Goal: Use online tool/utility: Use online tool/utility

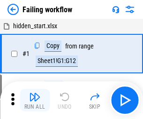
click at [35, 100] on img "button" at bounding box center [34, 96] width 11 height 11
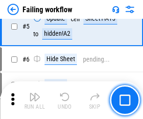
scroll to position [199, 0]
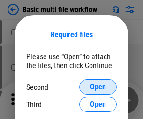
click at [98, 87] on span "Open" at bounding box center [98, 87] width 16 height 8
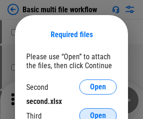
click at [98, 112] on span "Open" at bounding box center [98, 116] width 16 height 8
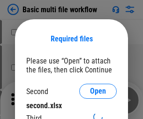
scroll to position [4, 0]
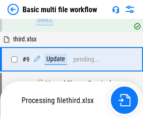
scroll to position [327, 0]
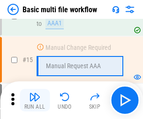
click at [35, 100] on img "button" at bounding box center [34, 96] width 11 height 11
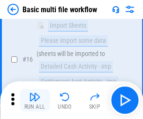
click at [35, 100] on img "button" at bounding box center [34, 96] width 11 height 11
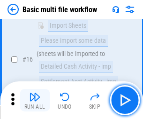
scroll to position [625, 0]
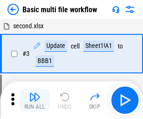
click at [35, 100] on img "button" at bounding box center [34, 96] width 11 height 11
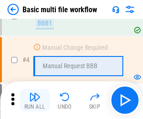
click at [35, 100] on img "button" at bounding box center [34, 96] width 11 height 11
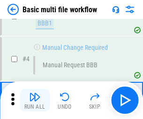
click at [35, 100] on img "button" at bounding box center [34, 96] width 11 height 11
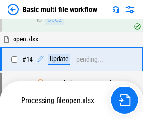
scroll to position [559, 0]
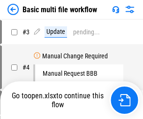
scroll to position [38, 0]
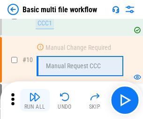
click at [35, 100] on img "button" at bounding box center [34, 96] width 11 height 11
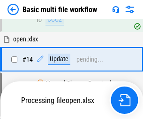
scroll to position [491, 0]
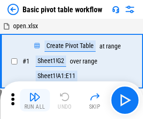
click at [35, 100] on img "button" at bounding box center [34, 96] width 11 height 11
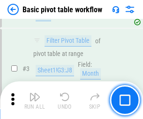
scroll to position [225, 0]
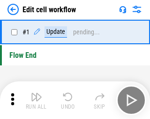
click at [35, 100] on img "button" at bounding box center [36, 96] width 11 height 11
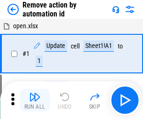
click at [35, 100] on img "button" at bounding box center [34, 96] width 11 height 11
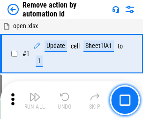
scroll to position [35, 0]
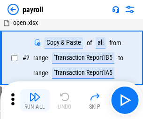
click at [35, 100] on img "button" at bounding box center [34, 96] width 11 height 11
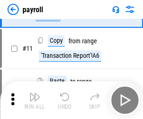
scroll to position [68, 0]
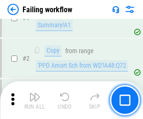
scroll to position [152, 0]
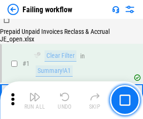
scroll to position [152, 0]
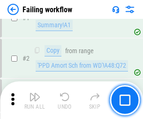
scroll to position [152, 0]
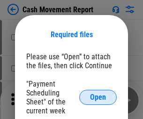
click at [98, 97] on span "Open" at bounding box center [98, 97] width 16 height 8
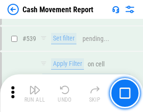
scroll to position [4169, 0]
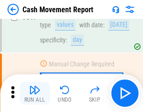
click at [35, 93] on img "button" at bounding box center [34, 89] width 11 height 11
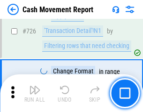
scroll to position [4901, 0]
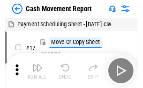
scroll to position [17, 0]
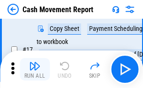
click at [35, 70] on img "button" at bounding box center [34, 66] width 11 height 11
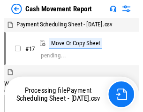
scroll to position [5, 0]
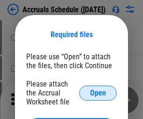
click at [98, 93] on span "Open" at bounding box center [98, 93] width 16 height 8
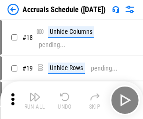
click at [35, 100] on img "button" at bounding box center [34, 96] width 11 height 11
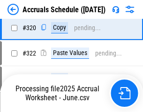
scroll to position [1747, 0]
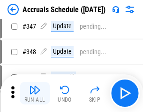
click at [35, 93] on img "button" at bounding box center [34, 89] width 11 height 11
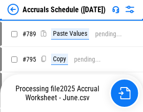
scroll to position [3946, 0]
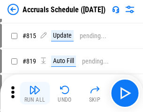
click at [35, 93] on img "button" at bounding box center [34, 89] width 11 height 11
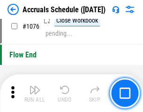
scroll to position [5626, 0]
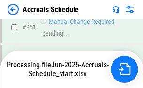
scroll to position [5166, 0]
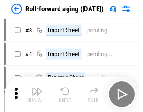
scroll to position [1, 0]
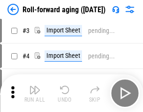
click at [35, 93] on img "button" at bounding box center [34, 89] width 11 height 11
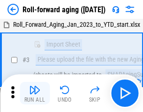
click at [35, 93] on img "button" at bounding box center [34, 89] width 11 height 11
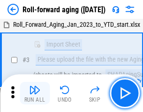
scroll to position [61, 0]
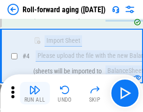
click at [35, 93] on img "button" at bounding box center [34, 89] width 11 height 11
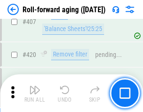
scroll to position [3257, 0]
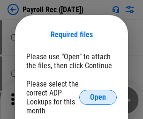
click at [98, 97] on span "Open" at bounding box center [98, 97] width 16 height 8
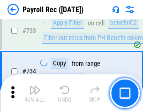
scroll to position [5479, 0]
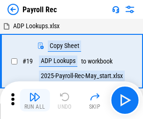
click at [35, 100] on img "button" at bounding box center [34, 96] width 11 height 11
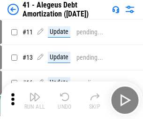
click at [35, 100] on img "button" at bounding box center [34, 96] width 11 height 11
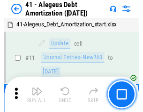
scroll to position [116, 0]
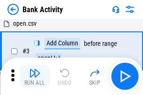
click at [35, 77] on img "button" at bounding box center [34, 73] width 11 height 11
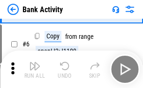
scroll to position [50, 0]
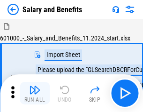
click at [35, 93] on img "button" at bounding box center [34, 89] width 11 height 11
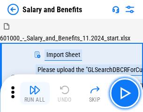
scroll to position [13, 0]
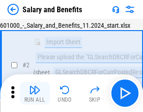
click at [35, 93] on img "button" at bounding box center [34, 89] width 11 height 11
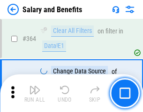
scroll to position [4423, 0]
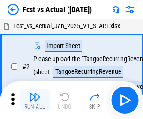
click at [35, 93] on img "button" at bounding box center [34, 96] width 11 height 11
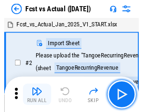
scroll to position [12, 0]
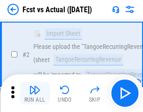
click at [35, 93] on img "button" at bounding box center [34, 89] width 11 height 11
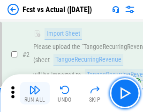
scroll to position [88, 0]
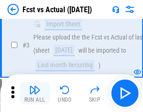
click at [35, 93] on img "button" at bounding box center [34, 89] width 11 height 11
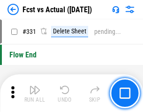
scroll to position [4496, 0]
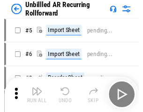
scroll to position [20, 0]
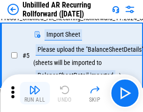
click at [35, 93] on img "button" at bounding box center [34, 89] width 11 height 11
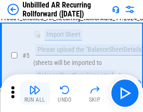
click at [35, 93] on img "button" at bounding box center [34, 89] width 11 height 11
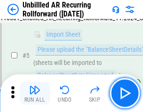
scroll to position [88, 0]
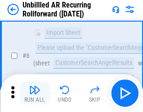
click at [35, 93] on img "button" at bounding box center [34, 89] width 11 height 11
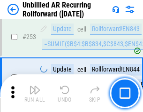
scroll to position [3191, 0]
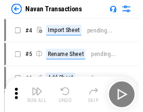
scroll to position [15, 0]
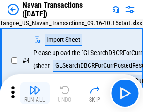
click at [35, 93] on img "button" at bounding box center [34, 89] width 11 height 11
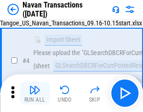
click at [35, 93] on img "button" at bounding box center [34, 89] width 11 height 11
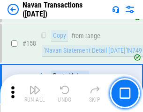
scroll to position [3045, 0]
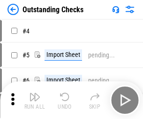
click at [35, 93] on img "button" at bounding box center [34, 96] width 11 height 11
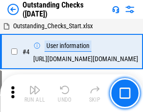
scroll to position [39, 0]
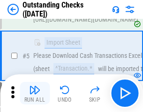
click at [35, 93] on img "button" at bounding box center [34, 89] width 11 height 11
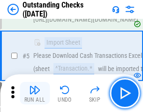
scroll to position [98, 0]
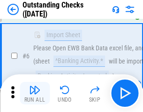
click at [35, 93] on img "button" at bounding box center [34, 89] width 11 height 11
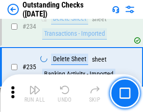
scroll to position [2852, 0]
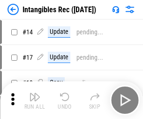
click at [35, 100] on img "button" at bounding box center [34, 96] width 11 height 11
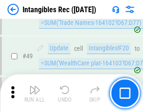
scroll to position [366, 0]
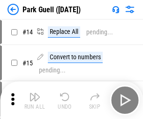
click at [35, 93] on img "button" at bounding box center [34, 96] width 11 height 11
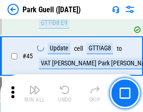
scroll to position [1175, 0]
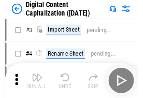
scroll to position [27, 0]
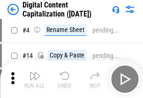
click at [35, 79] on img "button" at bounding box center [34, 75] width 11 height 11
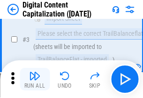
click at [35, 79] on img "button" at bounding box center [34, 75] width 11 height 11
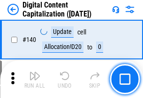
scroll to position [996, 0]
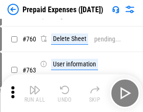
click at [35, 93] on img "button" at bounding box center [34, 89] width 11 height 11
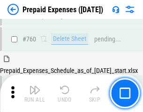
scroll to position [2603, 0]
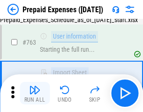
click at [35, 93] on img "button" at bounding box center [34, 89] width 11 height 11
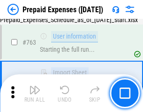
scroll to position [2659, 0]
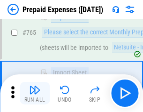
click at [35, 93] on img "button" at bounding box center [34, 89] width 11 height 11
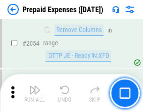
scroll to position [9819, 0]
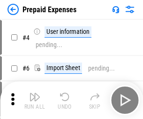
click at [35, 100] on img "button" at bounding box center [34, 96] width 11 height 11
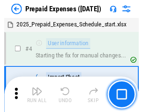
scroll to position [41, 0]
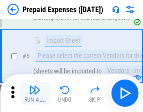
click at [35, 93] on img "button" at bounding box center [34, 89] width 11 height 11
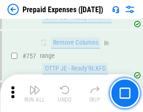
scroll to position [3347, 0]
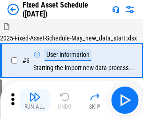
click at [35, 100] on img "button" at bounding box center [34, 96] width 11 height 11
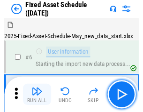
scroll to position [51, 0]
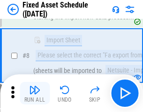
click at [35, 93] on img "button" at bounding box center [34, 89] width 11 height 11
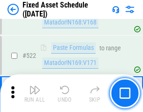
scroll to position [3265, 0]
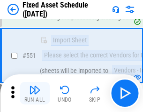
click at [35, 93] on img "button" at bounding box center [34, 89] width 11 height 11
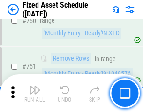
scroll to position [4579, 0]
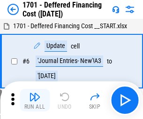
click at [35, 100] on img "button" at bounding box center [34, 96] width 11 height 11
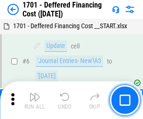
scroll to position [113, 0]
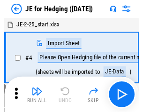
scroll to position [1, 0]
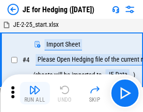
click at [35, 93] on img "button" at bounding box center [34, 89] width 11 height 11
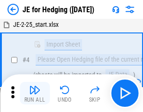
click at [35, 93] on img "button" at bounding box center [34, 89] width 11 height 11
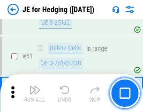
scroll to position [608, 0]
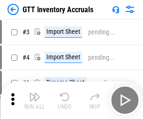
click at [35, 93] on img "button" at bounding box center [34, 96] width 11 height 11
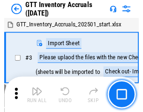
scroll to position [1, 0]
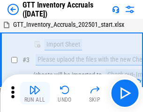
click at [35, 93] on img "button" at bounding box center [34, 89] width 11 height 11
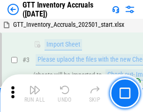
scroll to position [61, 0]
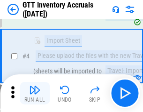
click at [35, 93] on img "button" at bounding box center [34, 89] width 11 height 11
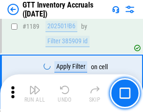
scroll to position [7670, 0]
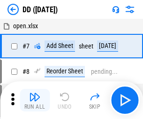
click at [35, 100] on img "button" at bounding box center [34, 96] width 11 height 11
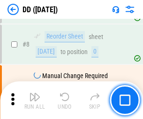
scroll to position [91, 0]
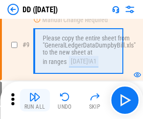
click at [35, 100] on img "button" at bounding box center [34, 96] width 11 height 11
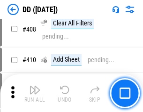
scroll to position [4203, 0]
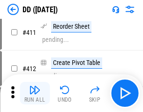
click at [35, 93] on img "button" at bounding box center [34, 89] width 11 height 11
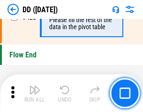
scroll to position [4496, 0]
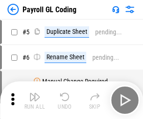
click at [35, 100] on img "button" at bounding box center [34, 96] width 11 height 11
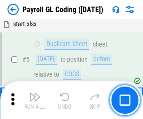
scroll to position [113, 0]
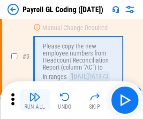
click at [35, 100] on img "button" at bounding box center [34, 96] width 11 height 11
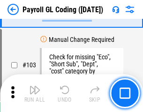
scroll to position [2204, 0]
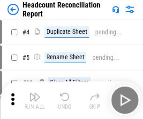
click at [35, 100] on img "button" at bounding box center [34, 96] width 11 height 11
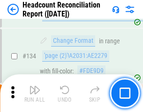
scroll to position [1129, 0]
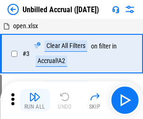
click at [35, 100] on img "button" at bounding box center [34, 96] width 11 height 11
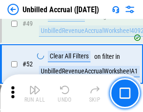
scroll to position [852, 0]
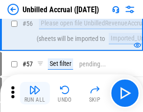
click at [35, 93] on img "button" at bounding box center [34, 89] width 11 height 11
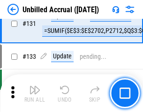
scroll to position [2798, 0]
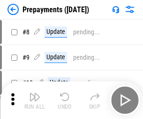
click at [35, 100] on img "button" at bounding box center [34, 96] width 11 height 11
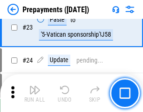
scroll to position [708, 0]
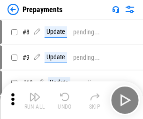
click at [35, 100] on img "button" at bounding box center [34, 96] width 11 height 11
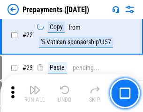
scroll to position [708, 0]
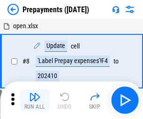
click at [35, 100] on img "button" at bounding box center [34, 96] width 11 height 11
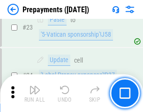
scroll to position [708, 0]
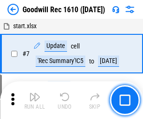
scroll to position [161, 0]
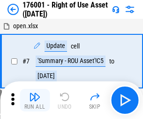
click at [35, 100] on img "button" at bounding box center [34, 96] width 11 height 11
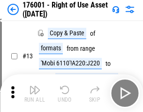
scroll to position [61, 0]
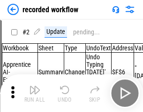
click at [35, 93] on img "button" at bounding box center [34, 89] width 11 height 11
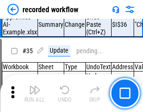
scroll to position [2936, 0]
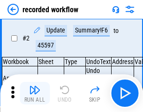
click at [35, 93] on img "button" at bounding box center [34, 89] width 11 height 11
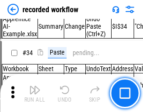
scroll to position [2936, 0]
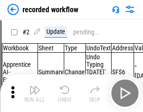
click at [35, 93] on img "button" at bounding box center [34, 89] width 11 height 11
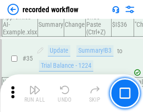
scroll to position [2936, 0]
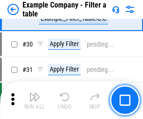
scroll to position [860, 0]
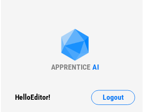
scroll to position [15, 0]
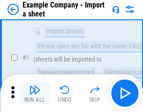
click at [35, 93] on img "button" at bounding box center [34, 89] width 11 height 11
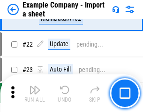
scroll to position [208, 0]
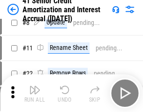
click at [35, 93] on img "button" at bounding box center [34, 89] width 11 height 11
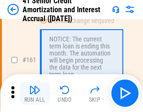
click at [35, 93] on img "button" at bounding box center [34, 89] width 11 height 11
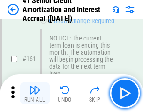
scroll to position [1005, 0]
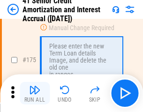
click at [35, 93] on img "button" at bounding box center [34, 89] width 11 height 11
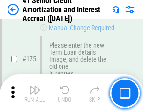
scroll to position [1100, 0]
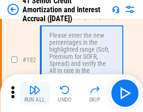
click at [35, 93] on img "button" at bounding box center [34, 89] width 11 height 11
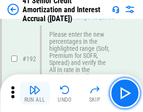
scroll to position [1199, 0]
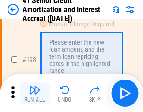
click at [35, 93] on img "button" at bounding box center [34, 89] width 11 height 11
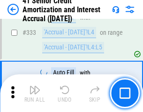
scroll to position [2400, 0]
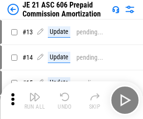
click at [35, 93] on img "button" at bounding box center [34, 96] width 11 height 11
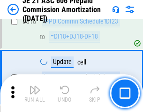
scroll to position [1754, 0]
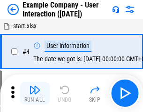
click at [35, 93] on img "button" at bounding box center [34, 89] width 11 height 11
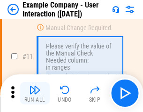
click at [35, 93] on img "button" at bounding box center [34, 89] width 11 height 11
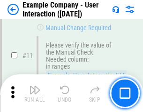
scroll to position [203, 0]
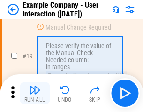
click at [35, 93] on img "button" at bounding box center [34, 89] width 11 height 11
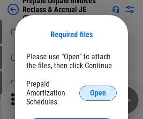
click at [98, 93] on span "Open" at bounding box center [98, 93] width 16 height 8
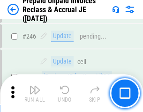
scroll to position [1268, 0]
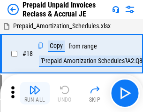
click at [35, 93] on img "button" at bounding box center [34, 89] width 11 height 11
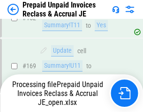
scroll to position [1268, 0]
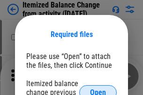
click at [98, 89] on span "Open" at bounding box center [98, 93] width 16 height 8
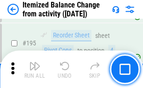
scroll to position [1808, 0]
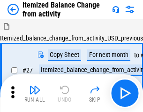
scroll to position [15, 0]
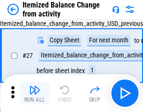
click at [35, 93] on img "button" at bounding box center [34, 89] width 11 height 11
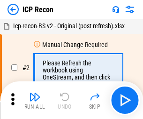
scroll to position [4, 0]
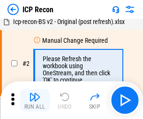
click at [35, 100] on img "button" at bounding box center [34, 96] width 11 height 11
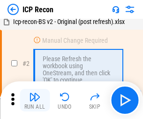
click at [35, 100] on img "button" at bounding box center [34, 96] width 11 height 11
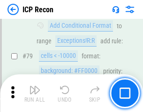
scroll to position [921, 0]
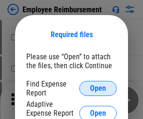
click at [98, 88] on span "Open" at bounding box center [98, 89] width 16 height 8
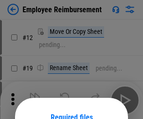
scroll to position [83, 0]
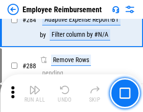
scroll to position [2553, 0]
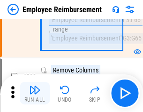
click at [35, 93] on img "button" at bounding box center [34, 89] width 11 height 11
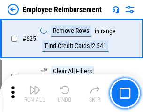
scroll to position [5624, 0]
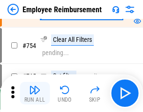
click at [35, 93] on img "button" at bounding box center [34, 89] width 11 height 11
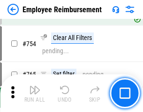
scroll to position [6590, 0]
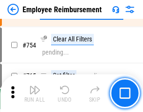
click at [35, 93] on img "button" at bounding box center [34, 89] width 11 height 11
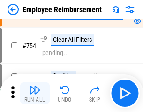
click at [35, 93] on img "button" at bounding box center [34, 89] width 11 height 11
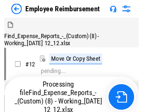
scroll to position [32, 0]
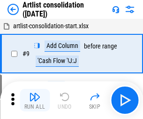
click at [35, 100] on img "button" at bounding box center [34, 96] width 11 height 11
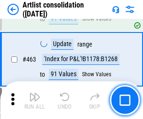
scroll to position [4113, 0]
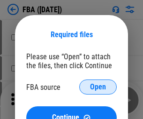
click at [98, 87] on span "Open" at bounding box center [98, 87] width 16 height 8
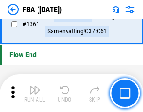
scroll to position [10088, 0]
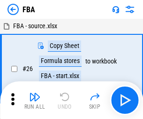
scroll to position [9, 0]
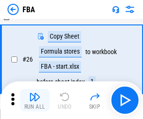
click at [35, 100] on img "button" at bounding box center [34, 96] width 11 height 11
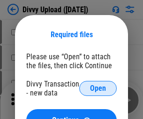
click at [98, 88] on span "Open" at bounding box center [98, 89] width 16 height 8
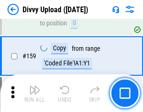
scroll to position [973, 0]
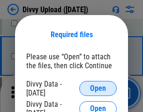
click at [98, 88] on span "Open" at bounding box center [98, 89] width 16 height 8
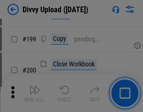
scroll to position [1366, 0]
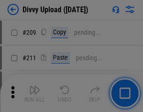
scroll to position [1595, 0]
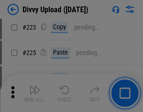
scroll to position [1874, 0]
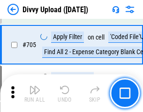
scroll to position [6426, 0]
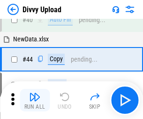
click at [35, 100] on img "button" at bounding box center [34, 96] width 11 height 11
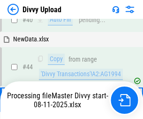
scroll to position [103, 0]
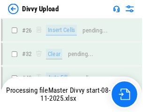
scroll to position [973, 0]
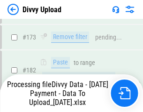
scroll to position [1051, 0]
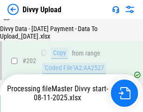
scroll to position [1520, 0]
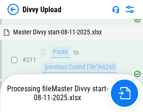
scroll to position [1815, 0]
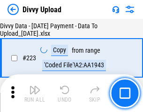
scroll to position [2141, 0]
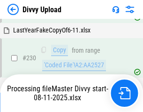
scroll to position [2331, 0]
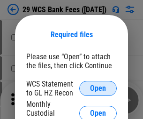
click at [98, 88] on span "Open" at bounding box center [98, 89] width 16 height 8
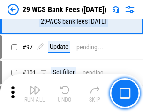
scroll to position [915, 0]
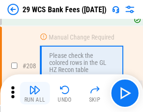
click at [35, 93] on img "button" at bounding box center [34, 89] width 11 height 11
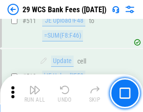
scroll to position [4726, 0]
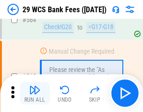
click at [35, 93] on img "button" at bounding box center [34, 89] width 11 height 11
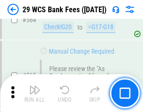
scroll to position [5080, 0]
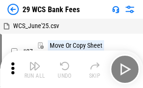
scroll to position [17, 0]
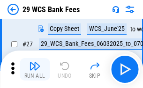
click at [35, 70] on img "button" at bounding box center [34, 66] width 11 height 11
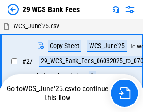
scroll to position [5, 0]
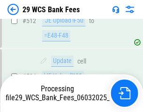
scroll to position [4958, 0]
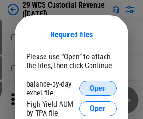
click at [98, 88] on span "Open" at bounding box center [98, 89] width 16 height 8
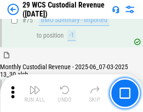
scroll to position [981, 0]
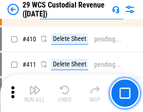
click at [35, 93] on img "button" at bounding box center [34, 89] width 11 height 11
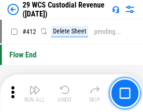
scroll to position [4486, 0]
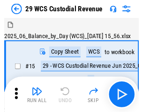
scroll to position [23, 0]
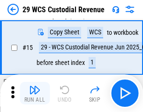
click at [35, 93] on img "button" at bounding box center [34, 89] width 11 height 11
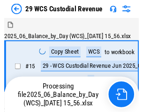
scroll to position [23, 0]
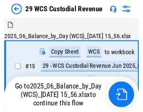
scroll to position [17, 0]
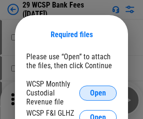
click at [98, 93] on span "Open" at bounding box center [98, 93] width 16 height 8
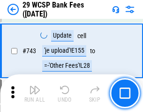
scroll to position [4733, 0]
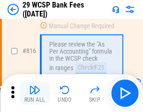
click at [35, 93] on img "button" at bounding box center [34, 89] width 11 height 11
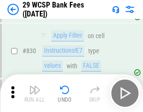
scroll to position [5960, 0]
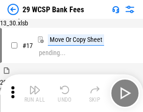
click at [35, 93] on img "button" at bounding box center [34, 89] width 11 height 11
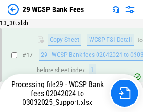
scroll to position [165, 0]
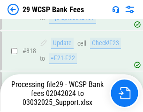
scroll to position [5776, 0]
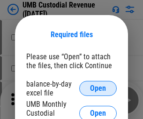
click at [98, 88] on span "Open" at bounding box center [98, 89] width 16 height 8
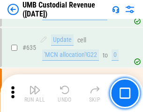
scroll to position [4916, 0]
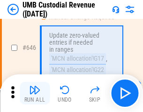
click at [35, 93] on img "button" at bounding box center [34, 89] width 11 height 11
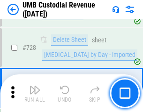
scroll to position [5794, 0]
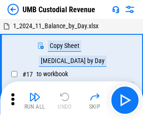
scroll to position [7, 0]
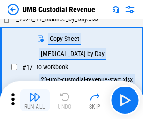
click at [35, 100] on img "button" at bounding box center [34, 96] width 11 height 11
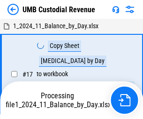
scroll to position [7, 0]
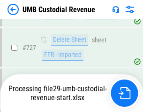
scroll to position [5773, 0]
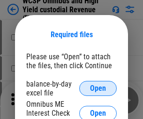
click at [98, 88] on span "Open" at bounding box center [98, 89] width 16 height 8
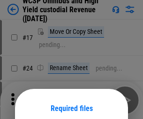
scroll to position [74, 0]
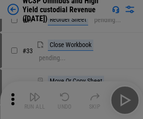
scroll to position [215, 0]
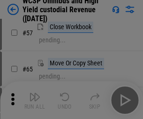
scroll to position [410, 0]
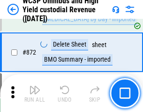
scroll to position [7950, 0]
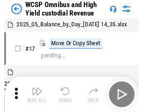
scroll to position [5, 0]
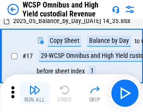
click at [35, 93] on img "button" at bounding box center [34, 89] width 11 height 11
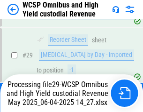
scroll to position [195, 0]
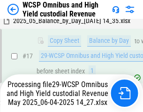
scroll to position [195, 0]
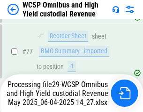
scroll to position [964, 0]
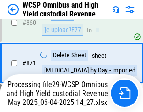
scroll to position [7928, 0]
